Goal: Check status: Check status

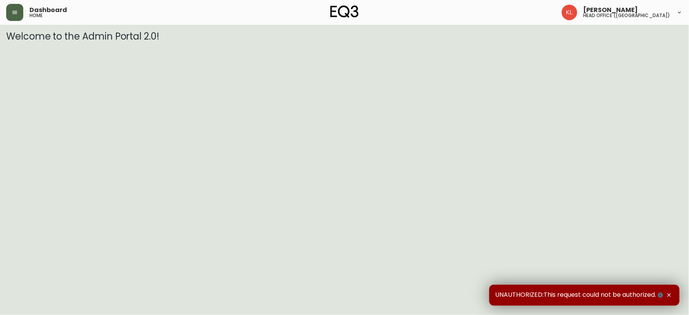
click at [16, 10] on icon "button" at bounding box center [15, 12] width 6 height 6
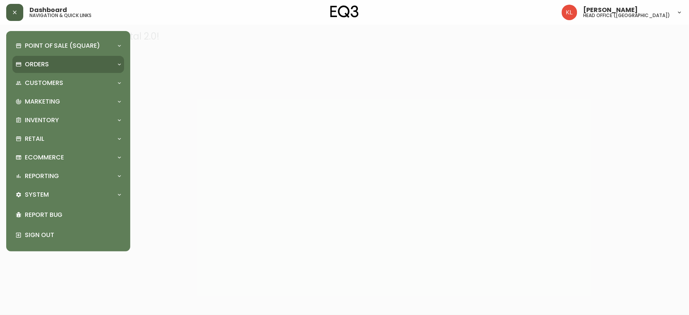
click at [38, 57] on div "Orders" at bounding box center [68, 64] width 112 height 17
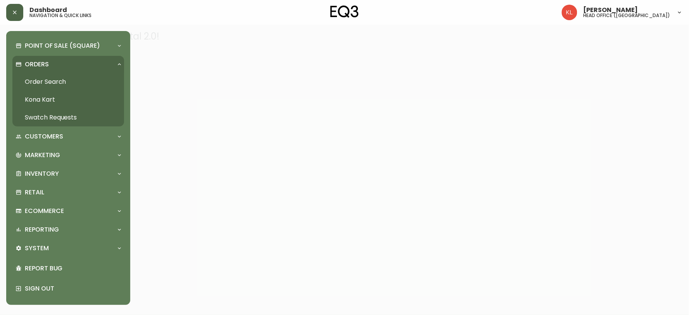
drag, startPoint x: 61, startPoint y: 81, endPoint x: 167, endPoint y: 87, distance: 106.4
click at [61, 81] on link "Order Search" at bounding box center [68, 82] width 112 height 18
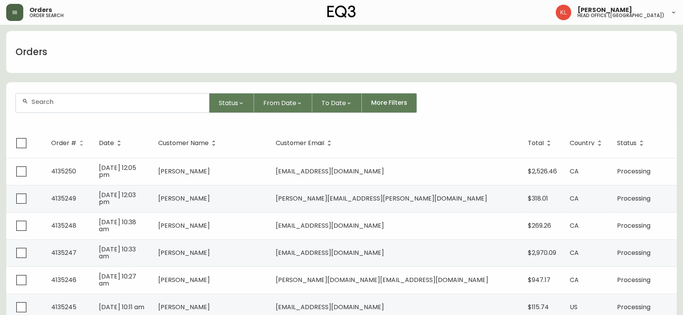
click at [64, 100] on input "text" at bounding box center [116, 101] width 171 height 7
paste input "4133359"
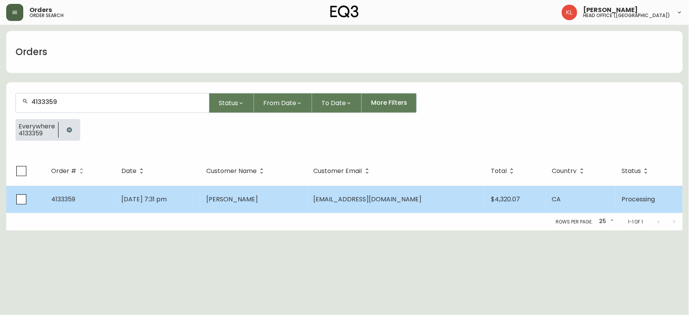
type input "4133359"
click at [167, 200] on span "[DATE] 7:31 pm" at bounding box center [143, 199] width 45 height 9
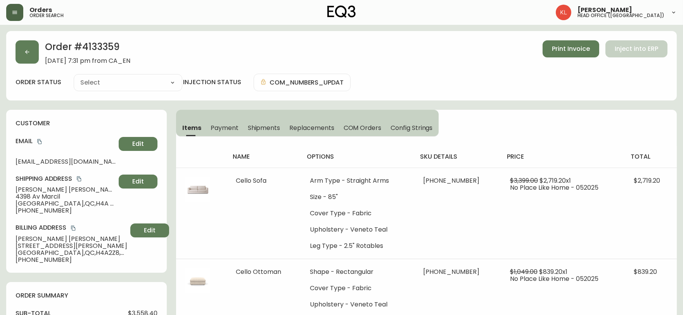
type input "Processing"
select select "PROCESSING"
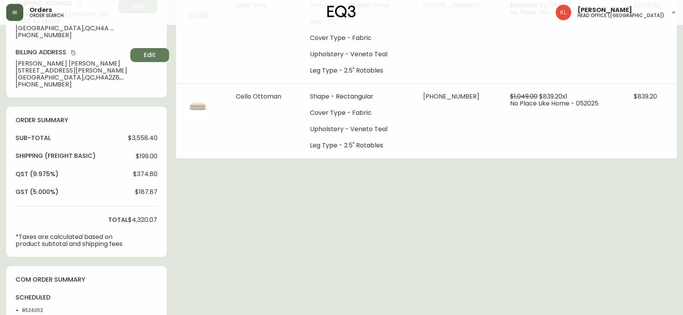
scroll to position [215, 0]
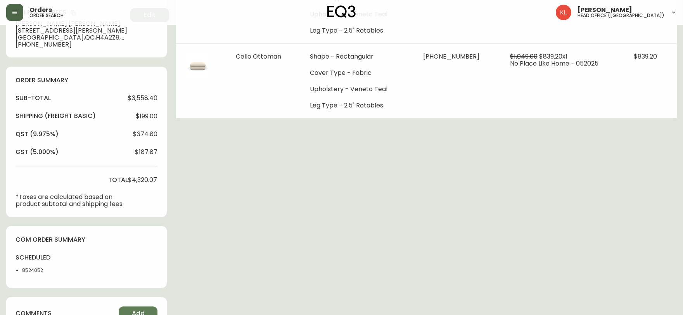
click at [386, 200] on div "Order # 4133359 [DATE] 7:31 pm from CA_EN Print Invoice Inject into ERP order s…" at bounding box center [341, 122] width 670 height 612
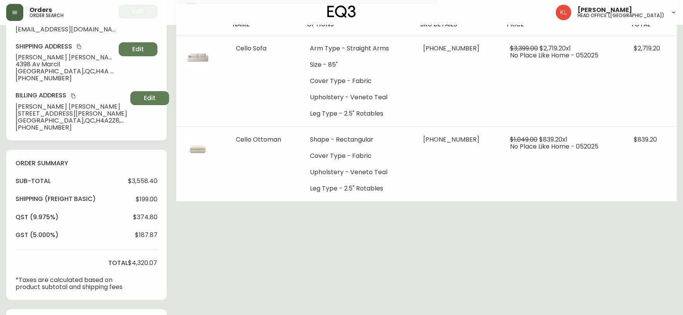
scroll to position [172, 0]
